Goal: Task Accomplishment & Management: Complete application form

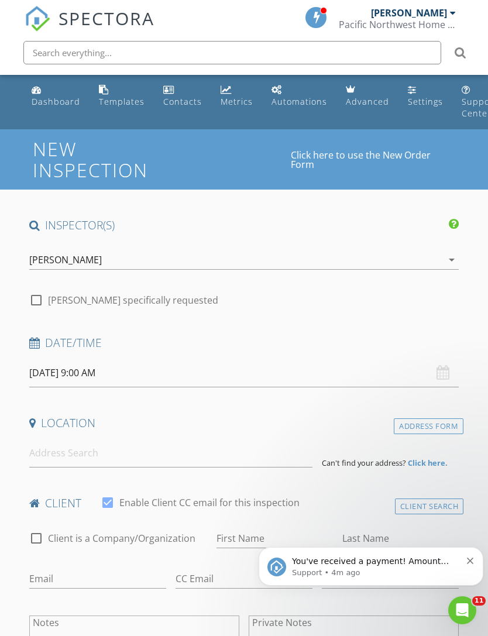
click at [363, 382] on input "[DATE] 9:00 AM" at bounding box center [244, 373] width 430 height 29
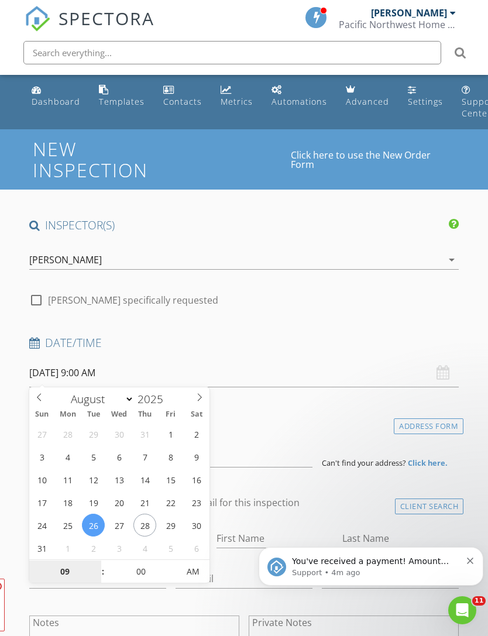
type input "[DATE] 9:00 AM"
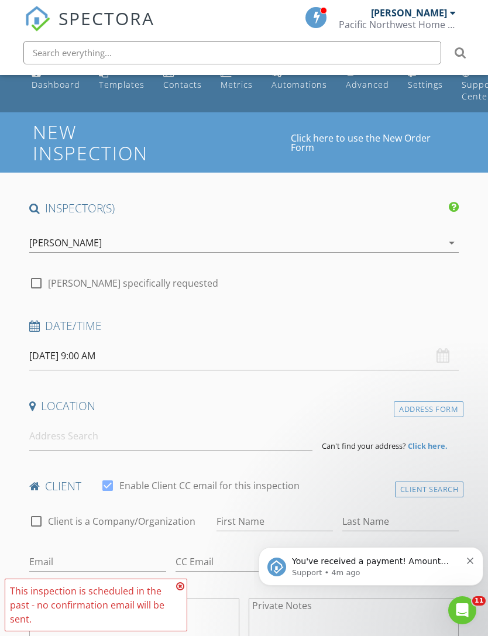
scroll to position [16, 0]
click at [106, 346] on input "[DATE] 9:00 AM" at bounding box center [244, 356] width 430 height 29
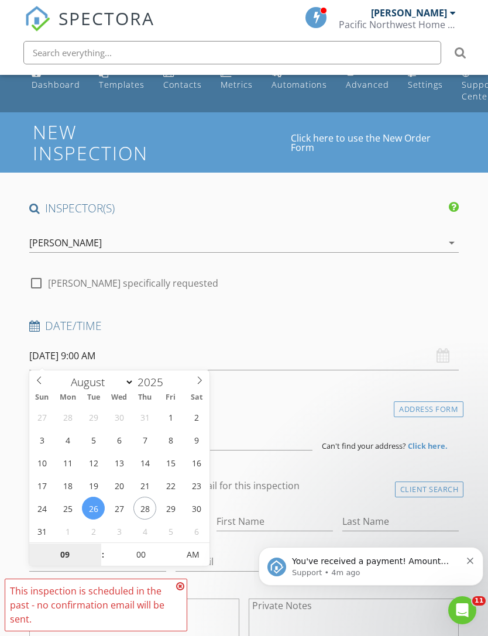
click at [70, 556] on input "09" at bounding box center [65, 554] width 72 height 23
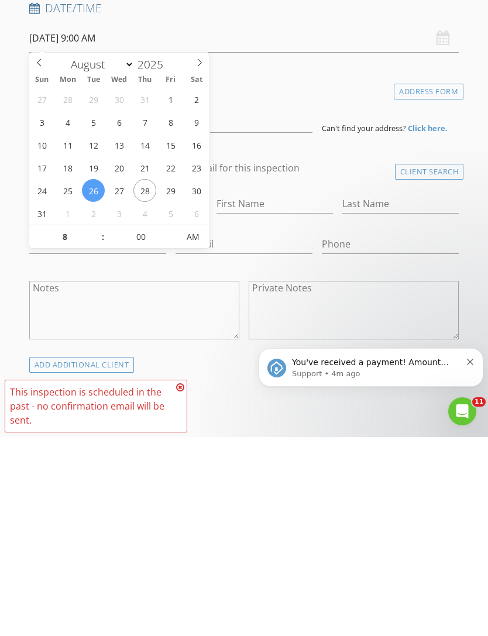
click at [467, 364] on icon "Dismiss notification" at bounding box center [470, 362] width 6 height 6
type input "08"
type input "[DATE] 8:00 AM"
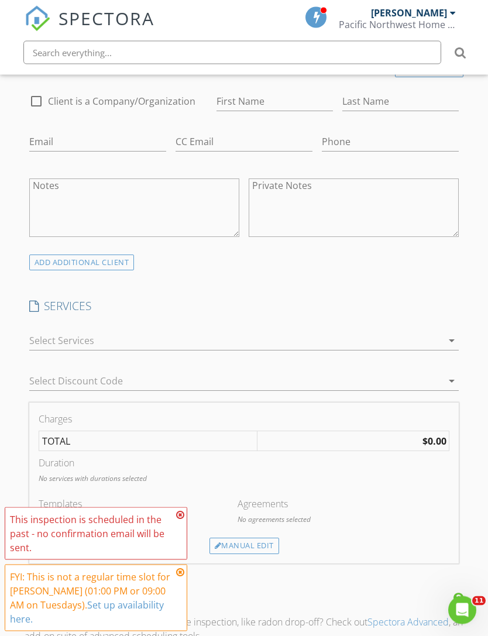
scroll to position [439, 0]
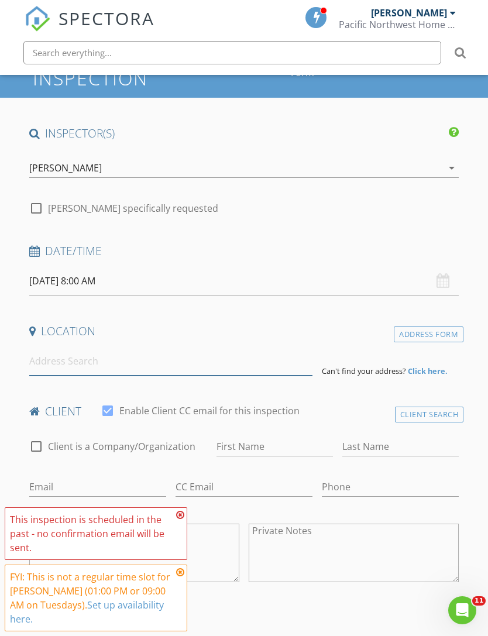
click at [37, 360] on input at bounding box center [170, 361] width 283 height 29
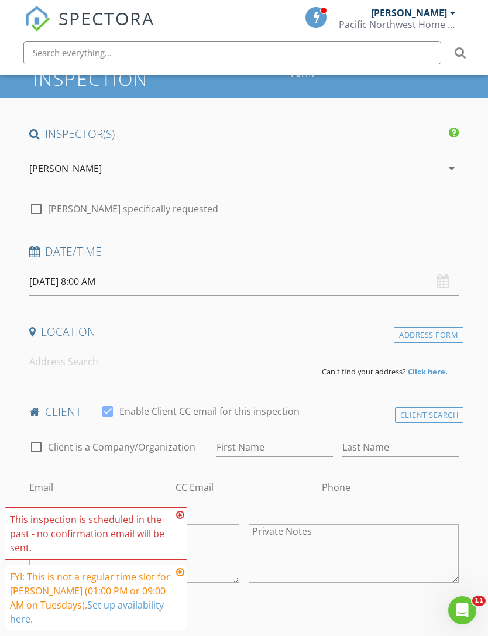
click at [94, 277] on input "[DATE] 8:00 AM" at bounding box center [244, 281] width 430 height 29
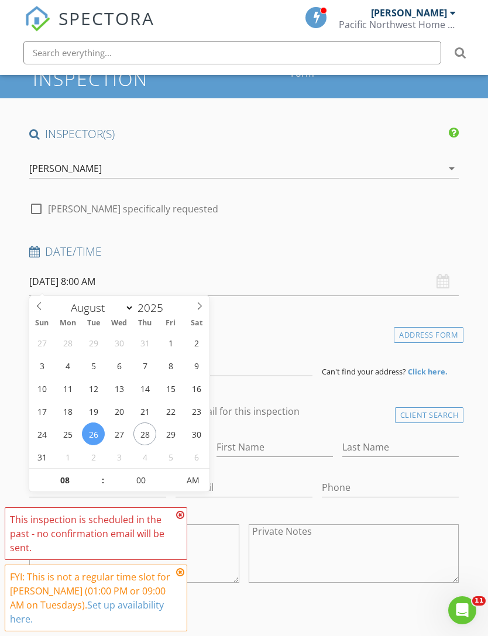
scroll to position [92, 0]
click at [199, 302] on icon at bounding box center [199, 305] width 8 height 8
select select "8"
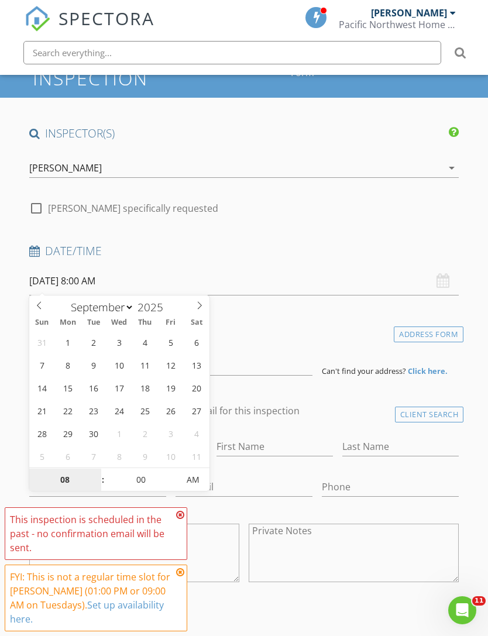
type input "[DATE] 8:00 AM"
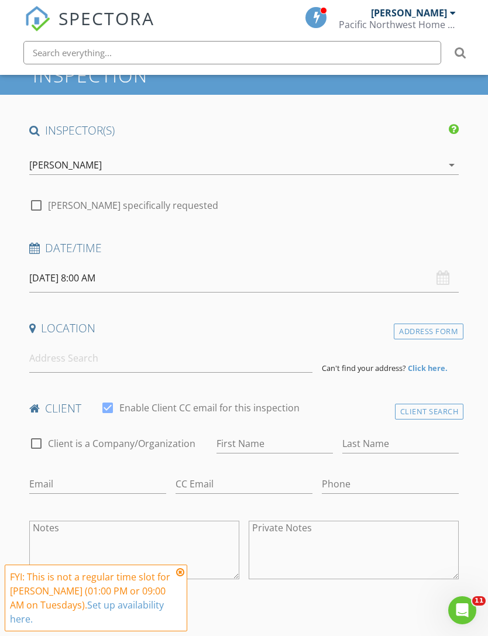
scroll to position [94, 0]
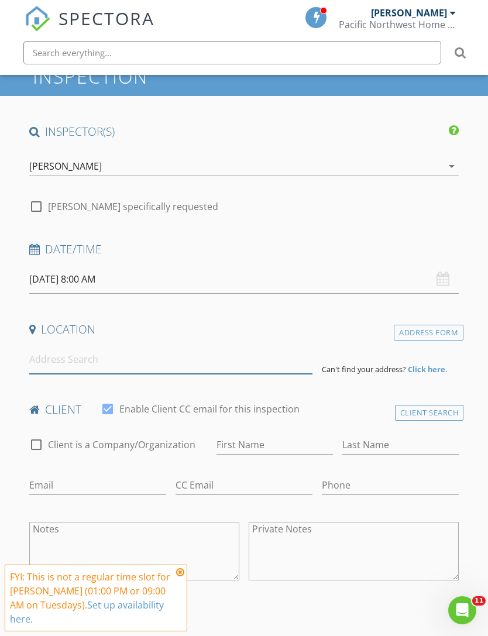
click at [41, 361] on input at bounding box center [170, 359] width 283 height 29
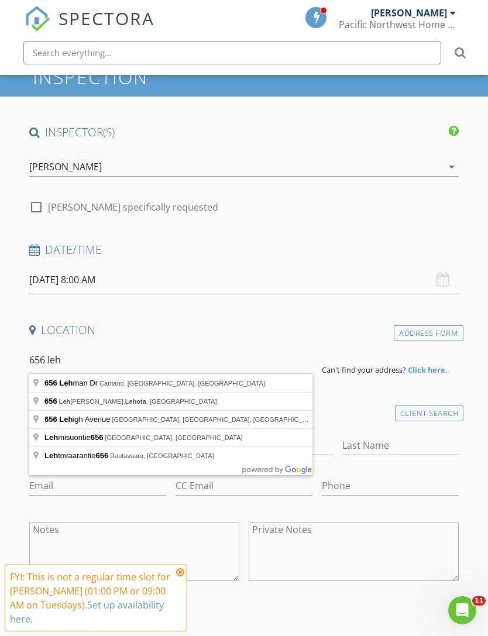
type input "[STREET_ADDRESS][PERSON_NAME]"
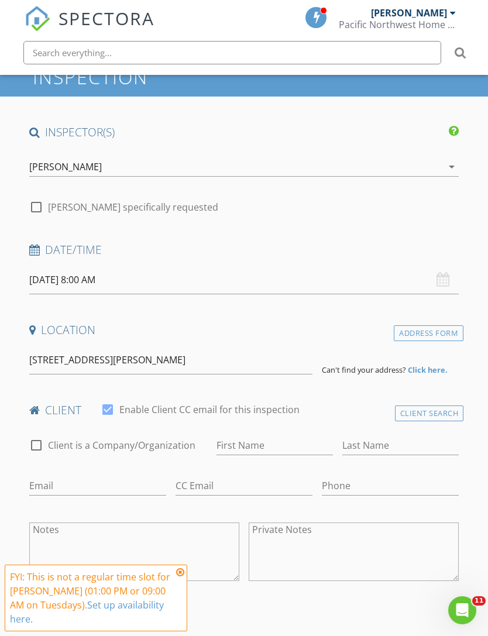
scroll to position [94, 0]
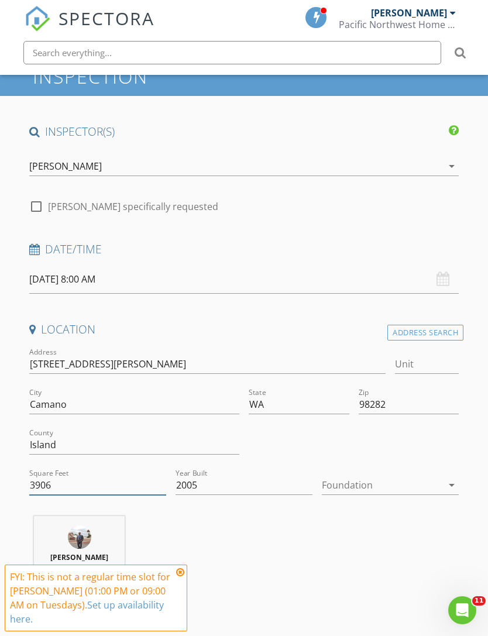
click at [94, 483] on input "3906" at bounding box center [97, 485] width 137 height 19
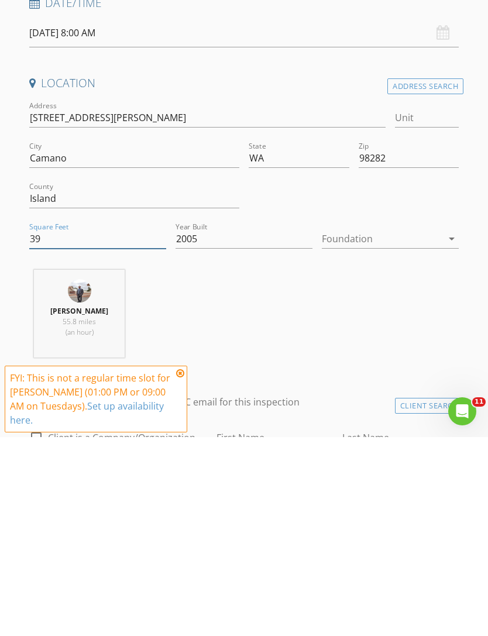
type input "3"
type input "4140"
click at [373, 469] on div "[PERSON_NAME] 55.8 miles (an hour)" at bounding box center [244, 517] width 439 height 97
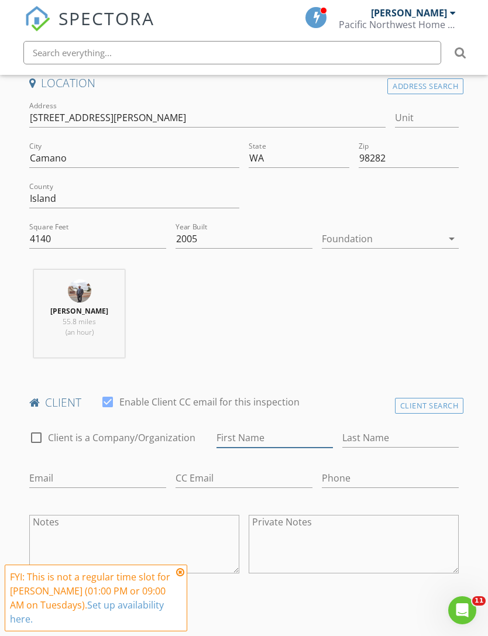
click at [261, 432] on input "First Name" at bounding box center [274, 437] width 116 height 19
type input "[PERSON_NAME]"
click at [377, 433] on input "Last Name" at bounding box center [400, 437] width 116 height 19
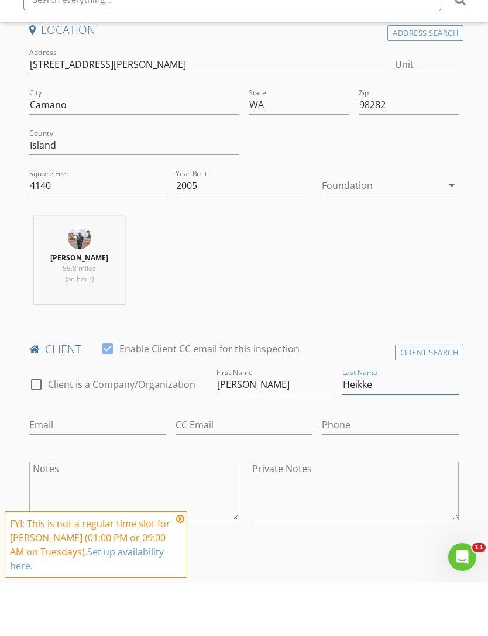
type input "Heikke"
click at [349, 469] on input "Phone" at bounding box center [390, 478] width 137 height 19
type input "[PHONE_NUMBER]"
click at [232, 469] on input "CC Email" at bounding box center [243, 478] width 137 height 19
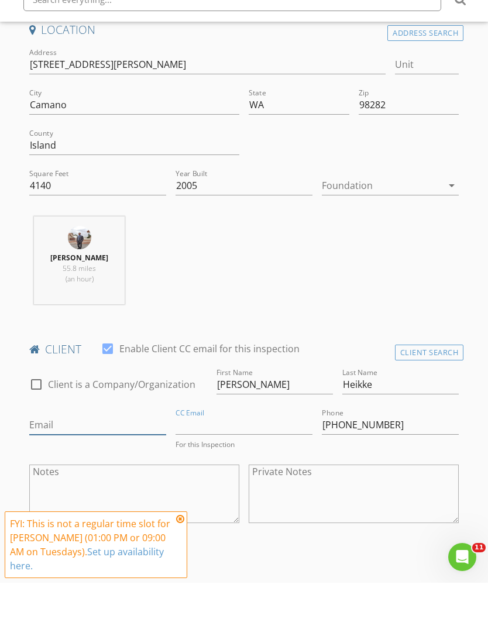
click at [69, 469] on input "Email" at bounding box center [97, 478] width 137 height 19
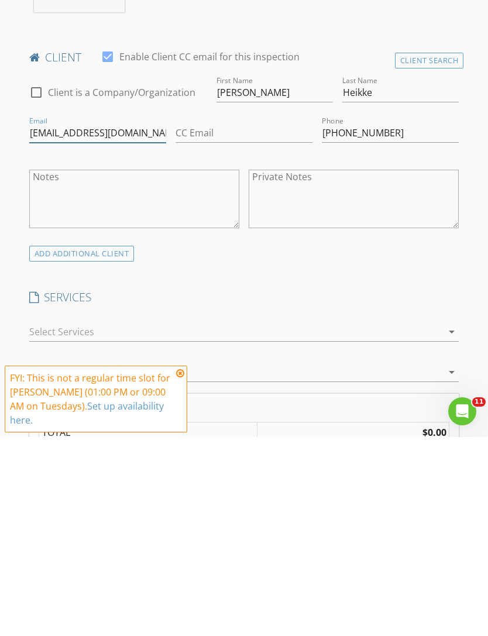
scroll to position [501, 0]
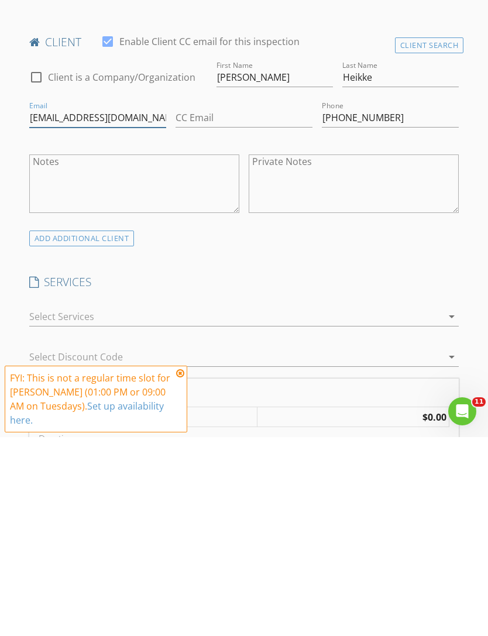
type input "[EMAIL_ADDRESS][DOMAIN_NAME]"
click at [452, 508] on icon "arrow_drop_down" at bounding box center [452, 515] width 14 height 14
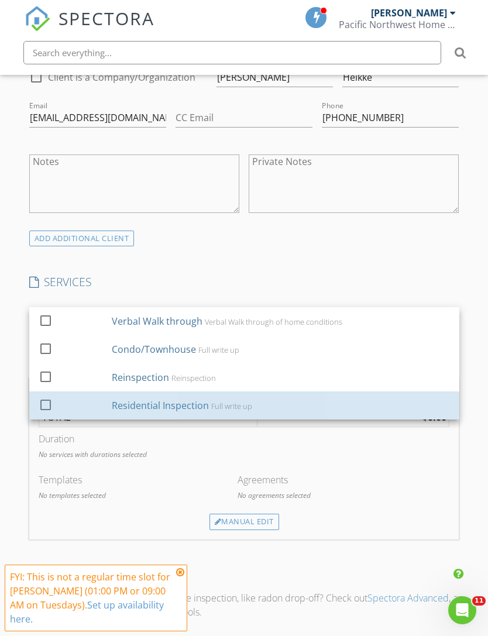
click at [164, 405] on div "Residential Inspection" at bounding box center [160, 405] width 97 height 14
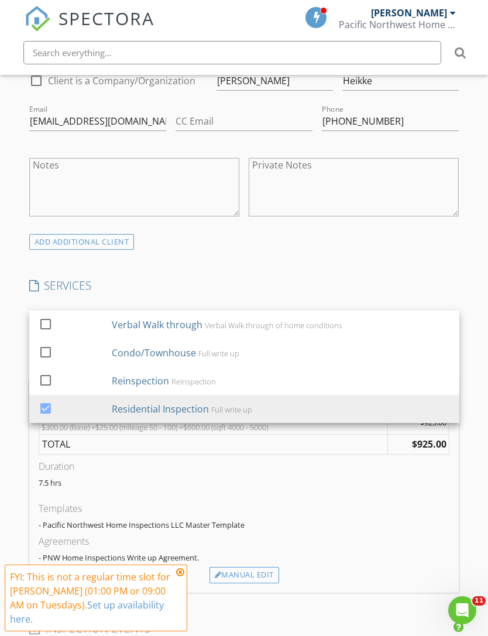
scroll to position [677, 0]
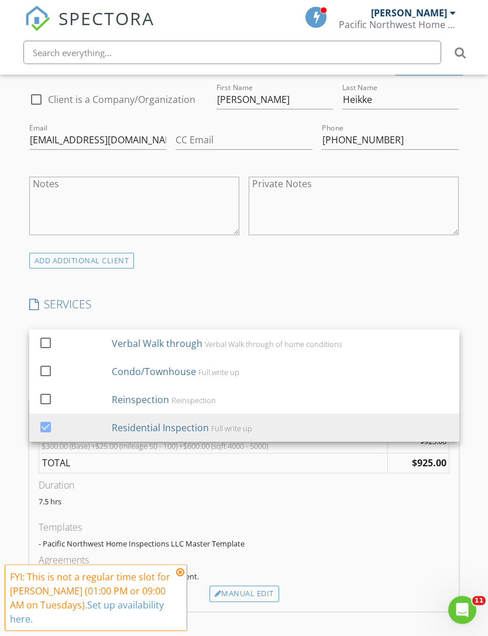
click at [466, 304] on div "New Inspection Click here to use the New Order Form INSPECTOR(S) check_box [PER…" at bounding box center [244, 473] width 488 height 2042
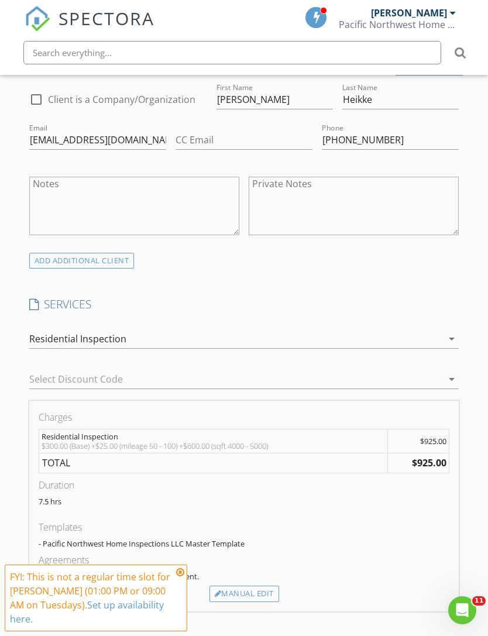
click at [172, 604] on div "FYI: This is not a regular time slot for [PERSON_NAME] (01:00 PM or 09:00 AM on…" at bounding box center [96, 597] width 183 height 67
click at [183, 577] on icon at bounding box center [180, 571] width 8 height 9
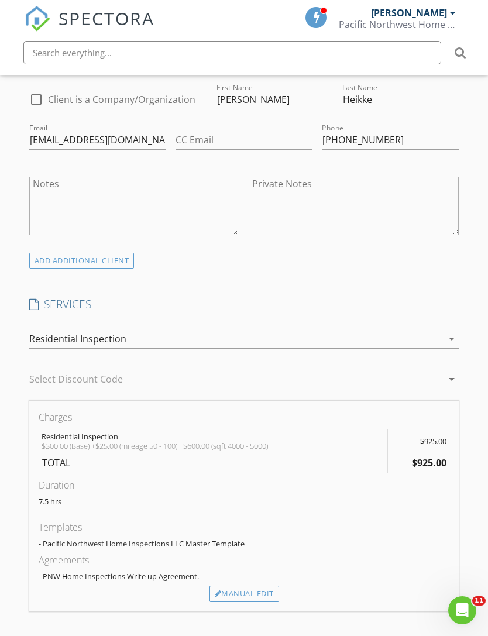
click at [253, 586] on div "Manual Edit" at bounding box center [244, 594] width 70 height 16
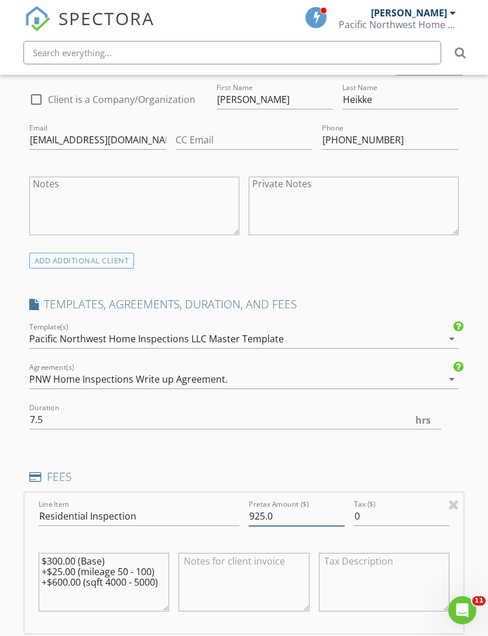
click at [294, 515] on input "925.0" at bounding box center [297, 516] width 96 height 19
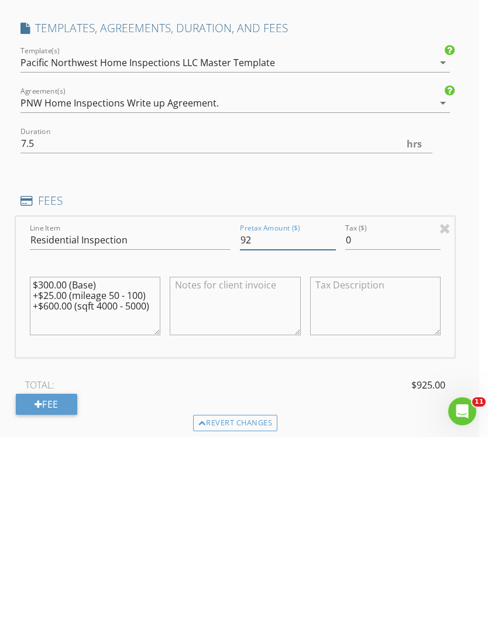
type input "9"
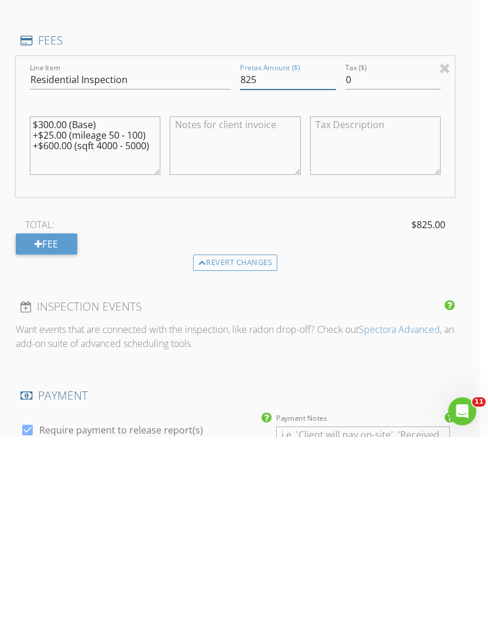
scroll to position [936, 9]
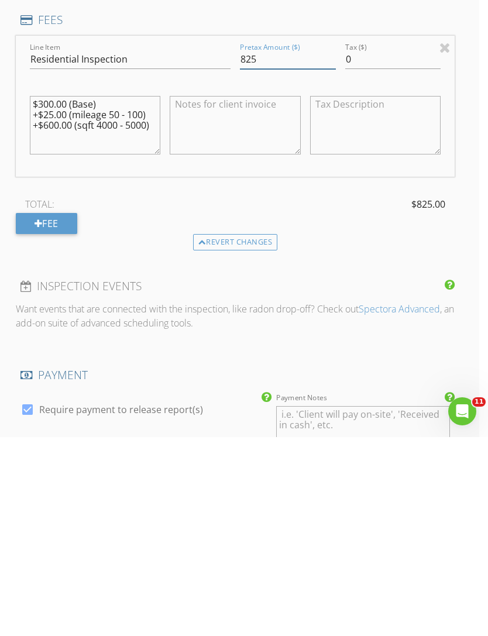
type input "825"
click at [423, 362] on div "INSPECTOR(S) check_box [PERSON_NAME] PRIMARY [PERSON_NAME] arrow_drop_down chec…" at bounding box center [235, 258] width 439 height 1953
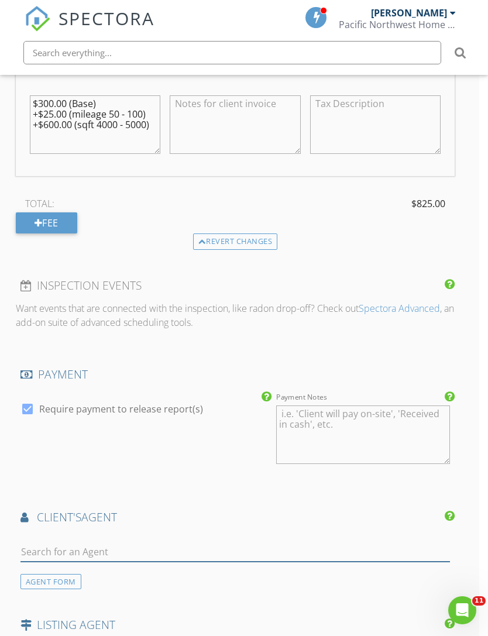
click at [212, 542] on input "text" at bounding box center [235, 551] width 430 height 19
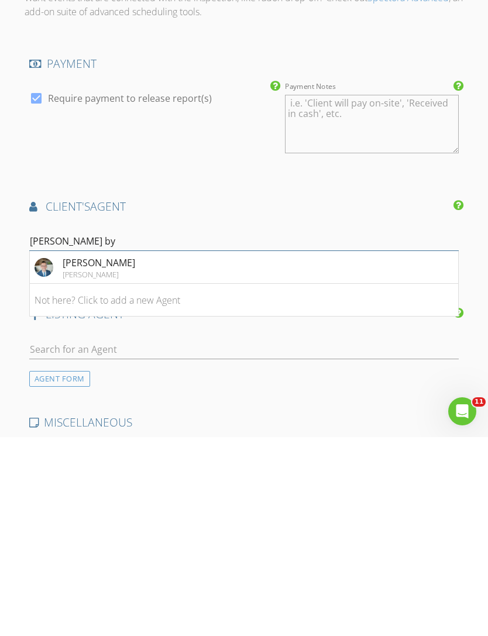
type input "[PERSON_NAME]"
click at [42, 457] on img at bounding box center [44, 466] width 19 height 19
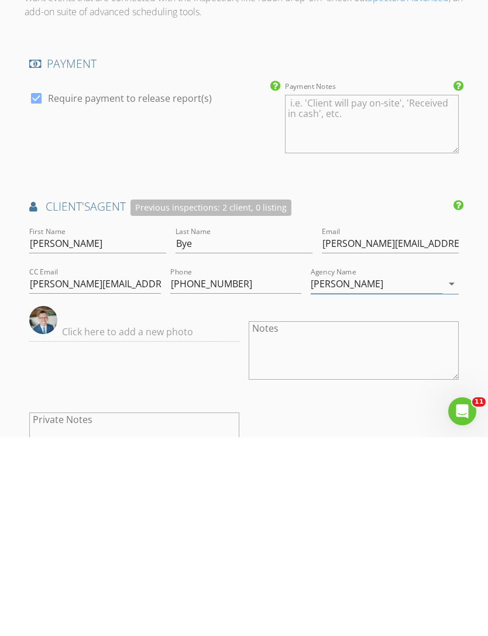
scroll to position [1446, 0]
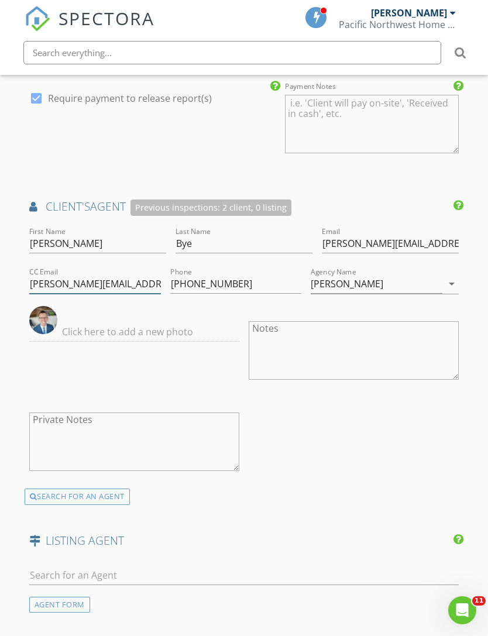
click at [161, 274] on input "[PERSON_NAME][EMAIL_ADDRESS][DOMAIN_NAME]" at bounding box center [95, 283] width 132 height 19
type input "N"
type input "[EMAIL_ADDRESS][DOMAIN_NAME]"
click at [322, 241] on input "[PERSON_NAME][EMAIL_ADDRESS][DOMAIN_NAME]" at bounding box center [390, 243] width 137 height 19
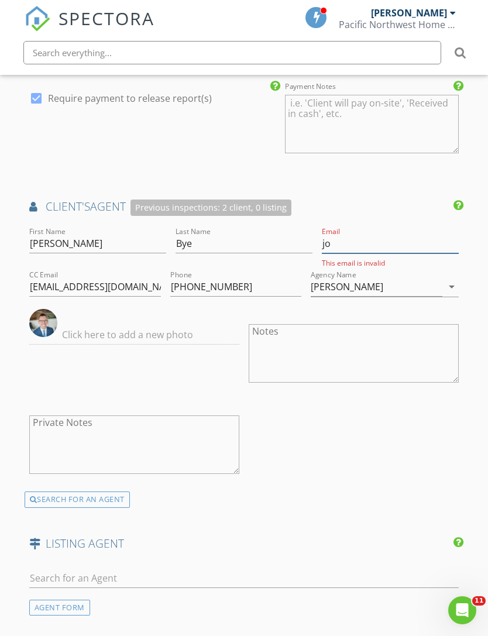
type input "j"
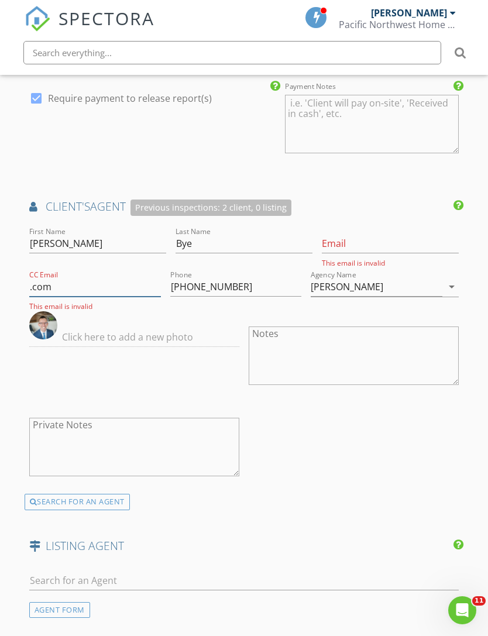
type input ".com"
click at [322, 242] on input "Email" at bounding box center [390, 243] width 137 height 19
click at [322, 239] on input "Email" at bounding box center [390, 243] width 137 height 19
paste input "Transactions@jonbye"
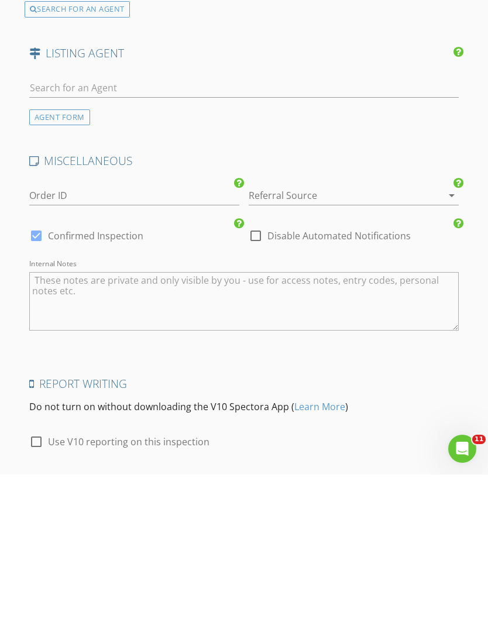
scroll to position [1854, 0]
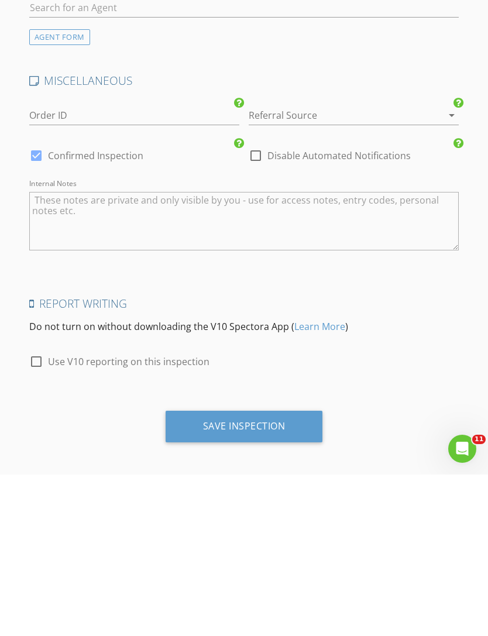
type input "Transactions@jonbye"
click at [451, 270] on icon "arrow_drop_down" at bounding box center [452, 277] width 14 height 14
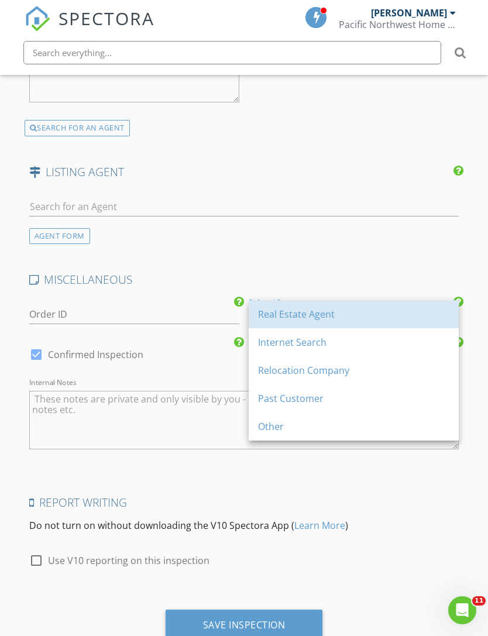
click at [308, 314] on div "Real Estate Agent" at bounding box center [353, 314] width 191 height 14
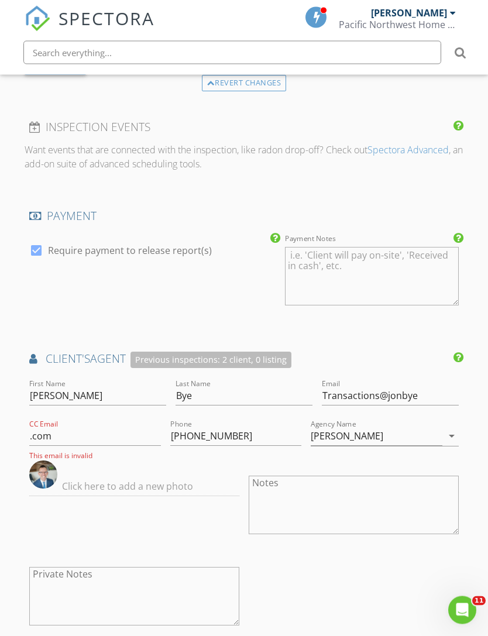
scroll to position [1294, 0]
click at [161, 426] on input ".com" at bounding box center [95, 435] width 132 height 19
type input "."
click at [331, 394] on input "Transactions@jonbye" at bounding box center [390, 395] width 137 height 19
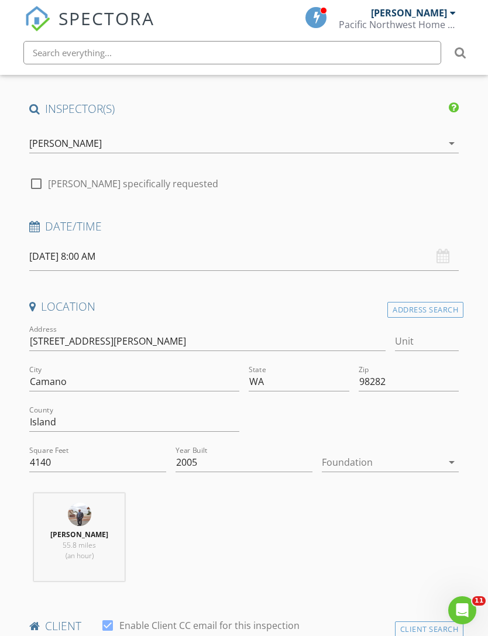
scroll to position [104, 0]
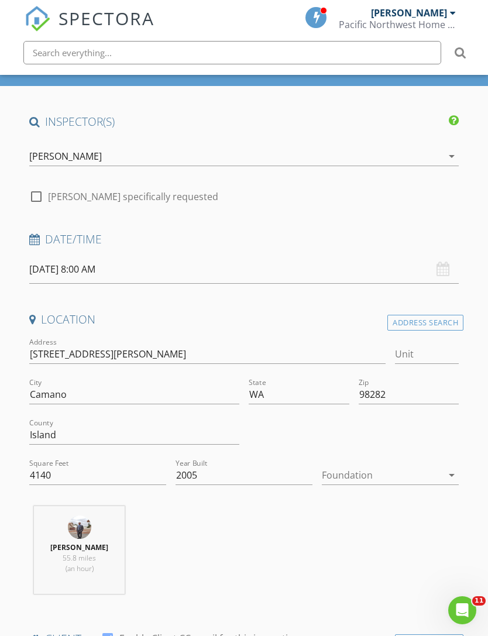
type input "[EMAIL_ADDRESS][DOMAIN_NAME]"
click at [63, 192] on label "[PERSON_NAME] specifically requested" at bounding box center [133, 197] width 170 height 12
checkbox input "true"
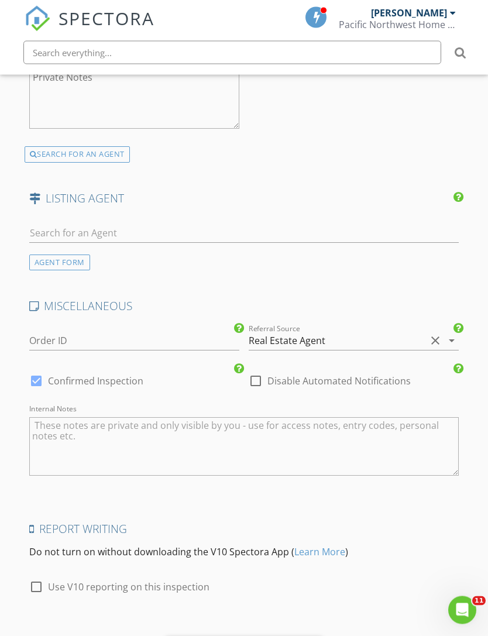
scroll to position [1814, 0]
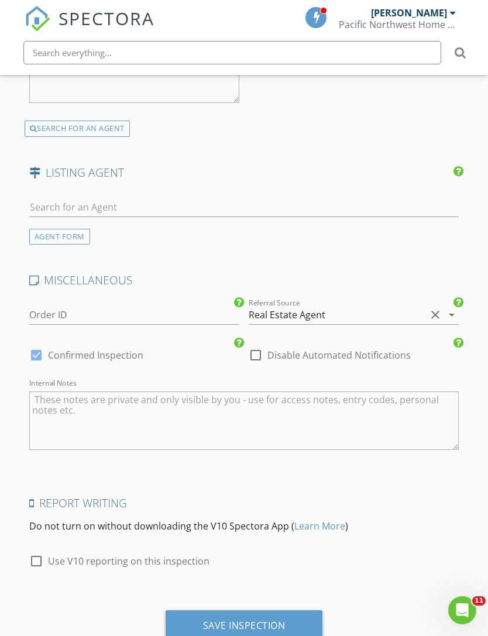
click at [260, 621] on div "Save Inspection" at bounding box center [244, 625] width 82 height 12
